Goal: Transaction & Acquisition: Purchase product/service

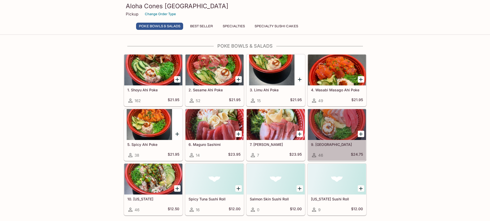
click at [320, 146] on h5 "9. Charashi" at bounding box center [337, 144] width 52 height 4
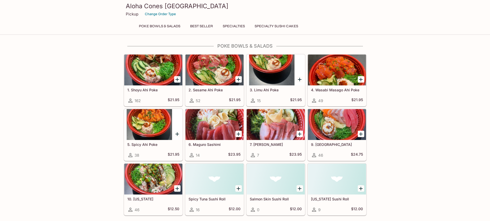
click at [237, 133] on icon "Add 6. Maguro Sashimi" at bounding box center [238, 134] width 6 height 6
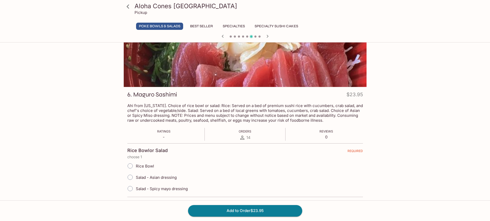
scroll to position [51, 0]
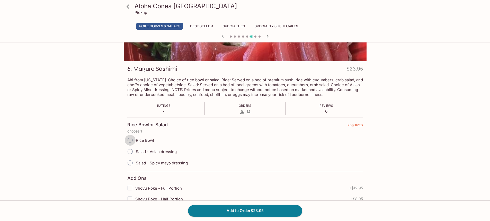
click at [130, 140] on input "Rice Bowl" at bounding box center [130, 140] width 11 height 11
radio input "true"
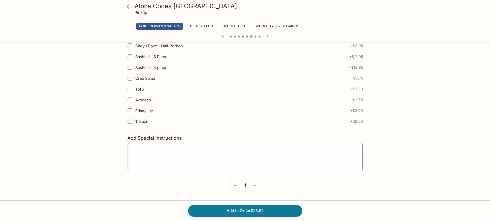
scroll to position [206, 0]
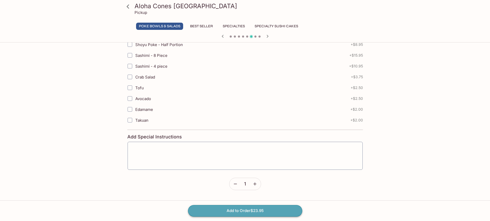
click at [235, 211] on button "Add to Order $23.95" at bounding box center [245, 210] width 114 height 11
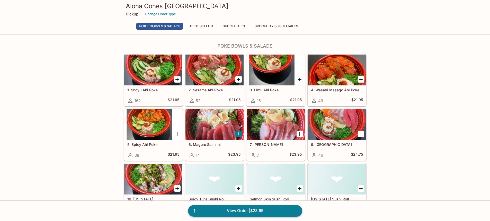
click at [231, 212] on link "1 View Order | $23.95" at bounding box center [245, 210] width 114 height 11
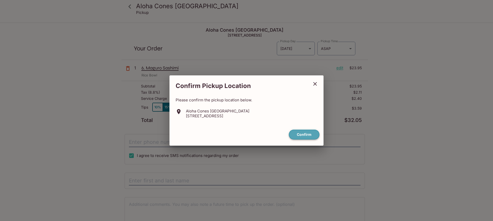
click at [301, 135] on button "Confirm" at bounding box center [304, 135] width 31 height 10
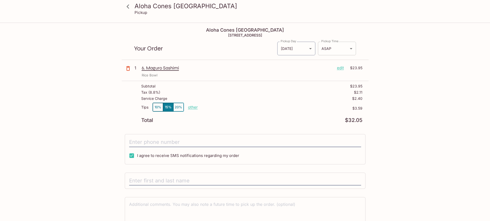
click at [353, 49] on body "Aloha Cones Denver Pickup Aloha Cones Denver 601 North Broadway Suite 125, Denv…" at bounding box center [245, 133] width 490 height 221
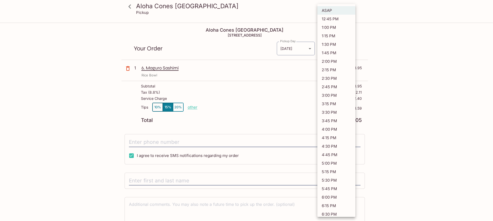
click at [332, 20] on li "12:45 PM" at bounding box center [337, 19] width 38 height 8
type input "2025-08-13T18:45:12.000000Z"
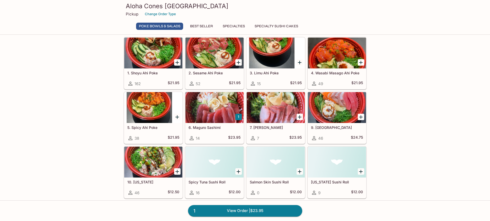
scroll to position [26, 0]
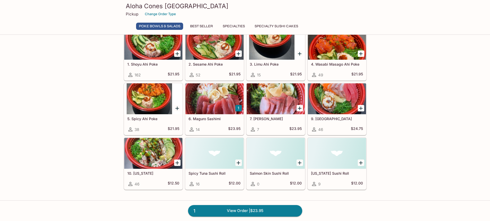
click at [209, 105] on div at bounding box center [214, 98] width 58 height 31
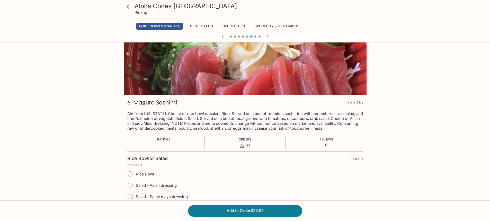
scroll to position [51, 0]
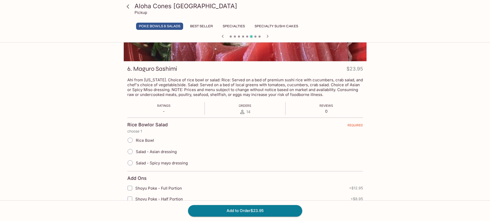
click at [130, 140] on input "Rice Bowl" at bounding box center [130, 140] width 11 height 11
radio input "true"
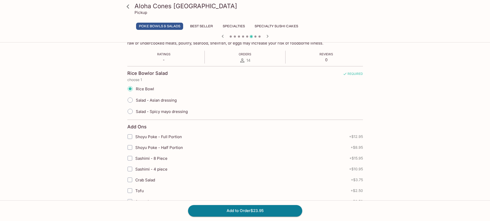
scroll to position [154, 0]
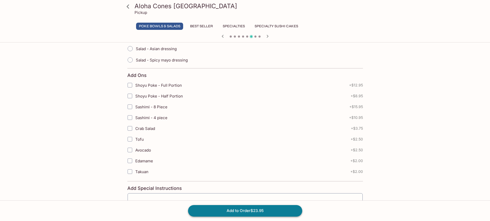
click at [252, 213] on button "Add to Order $23.95" at bounding box center [245, 210] width 114 height 11
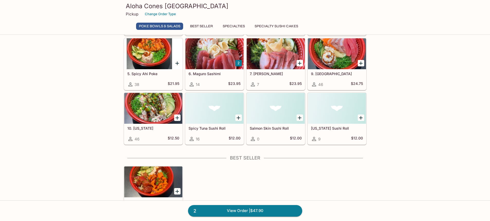
scroll to position [77, 0]
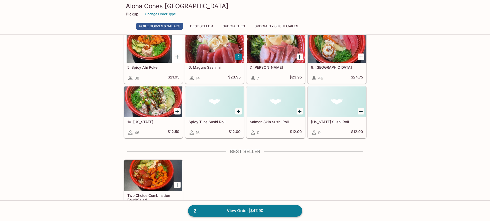
click at [237, 209] on link "2 View Order | $47.90" at bounding box center [245, 210] width 114 height 11
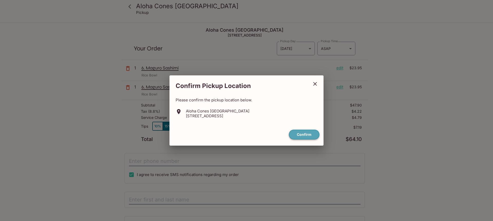
click at [304, 132] on button "Confirm" at bounding box center [304, 135] width 31 height 10
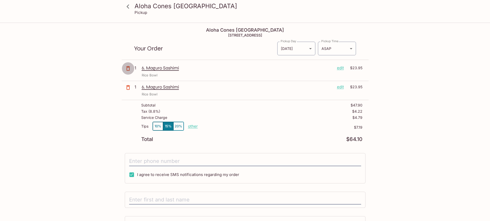
click at [128, 69] on icon "button" at bounding box center [128, 68] width 6 height 6
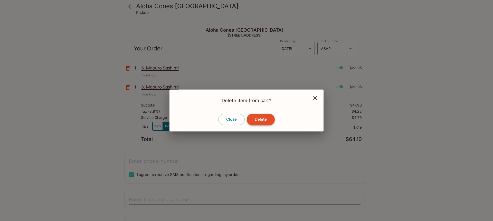
click at [261, 123] on button "Delete" at bounding box center [261, 119] width 28 height 11
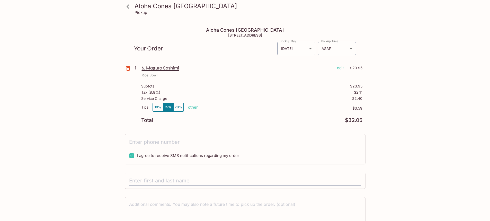
click at [142, 143] on input "tel" at bounding box center [245, 142] width 232 height 10
type input "(650) 208-3946"
click at [82, 155] on div "Aloha Cones Denver Pickup Aloha Cones Denver 601 North Broadway Suite 125, Denv…" at bounding box center [244, 134] width 329 height 222
click at [142, 181] on input "text" at bounding box center [245, 181] width 232 height 10
type input "Sarah Belstock"
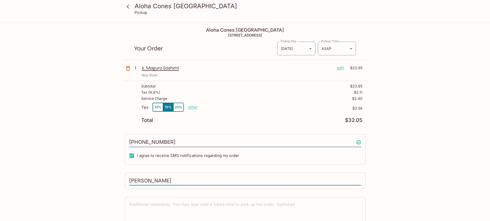
click at [95, 158] on div "Aloha Cones Denver Pickup Aloha Cones Denver 601 North Broadway Suite 125, Denv…" at bounding box center [244, 134] width 329 height 222
click at [351, 50] on body "Aloha Cones Denver Pickup Aloha Cones Denver 601 North Broadway Suite 125, Denv…" at bounding box center [245, 133] width 490 height 221
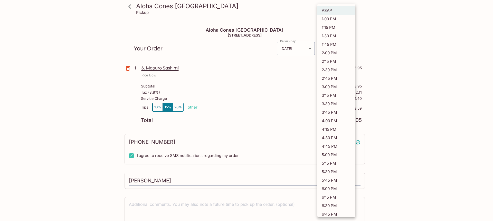
click at [427, 42] on div at bounding box center [246, 110] width 493 height 221
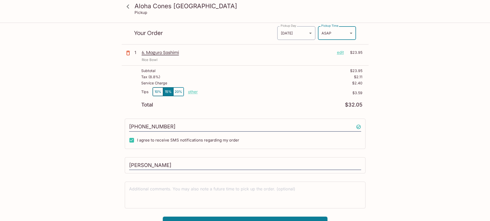
scroll to position [24, 0]
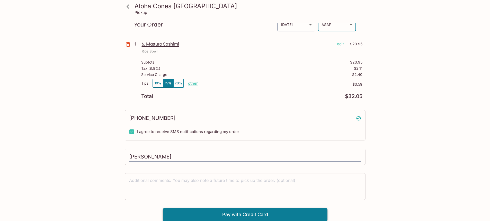
click at [243, 214] on button "Pay with Credit Card" at bounding box center [245, 214] width 164 height 13
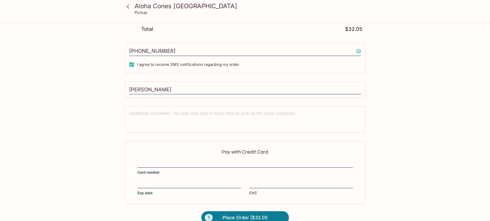
scroll to position [101, 0]
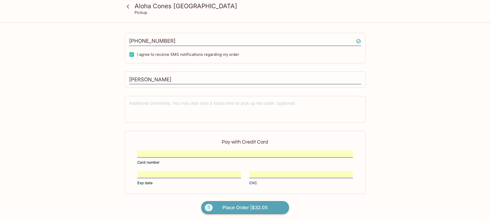
click at [237, 206] on span "Place Order | $32.05" at bounding box center [244, 207] width 45 height 8
